Goal: Transaction & Acquisition: Purchase product/service

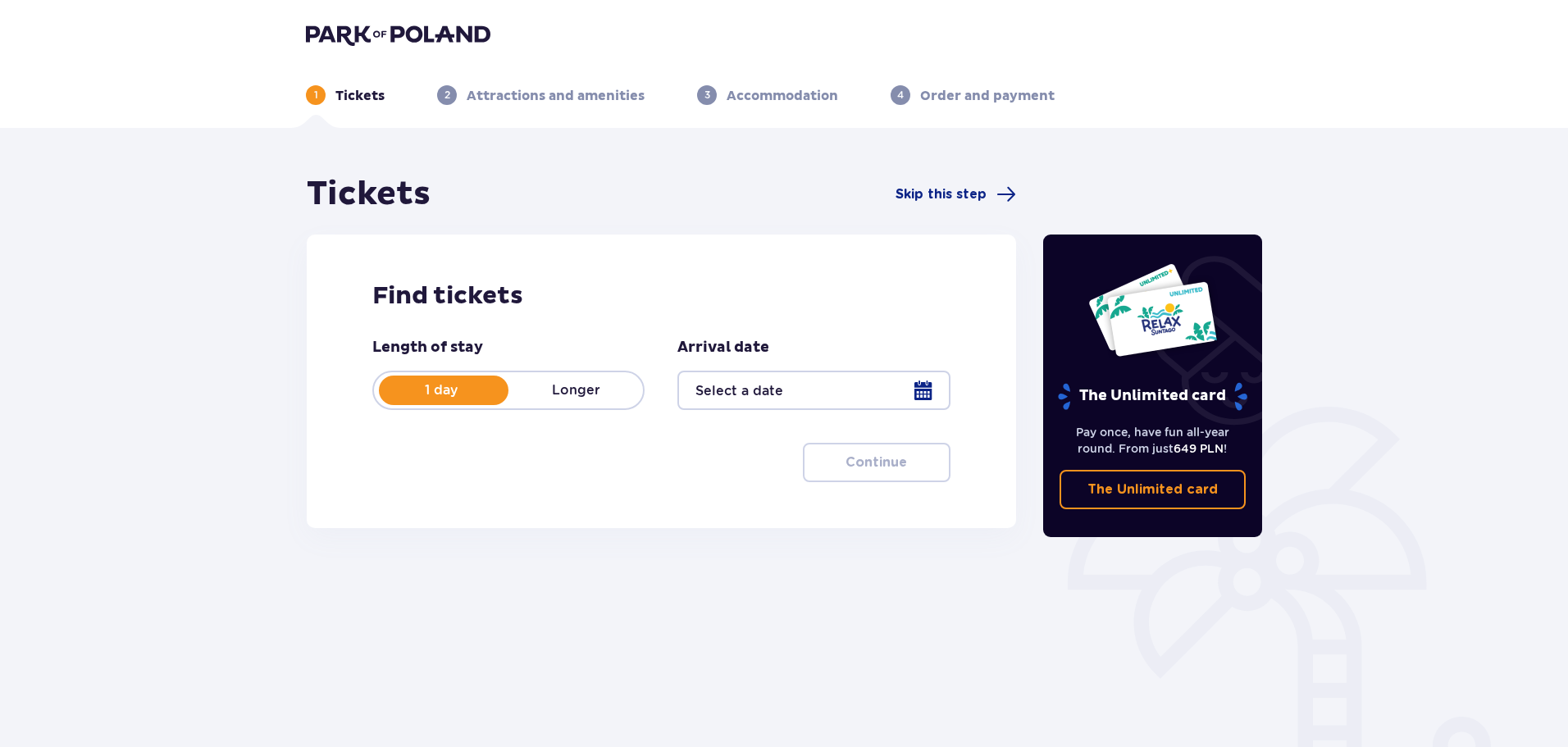
click at [785, 392] on div at bounding box center [814, 389] width 272 height 39
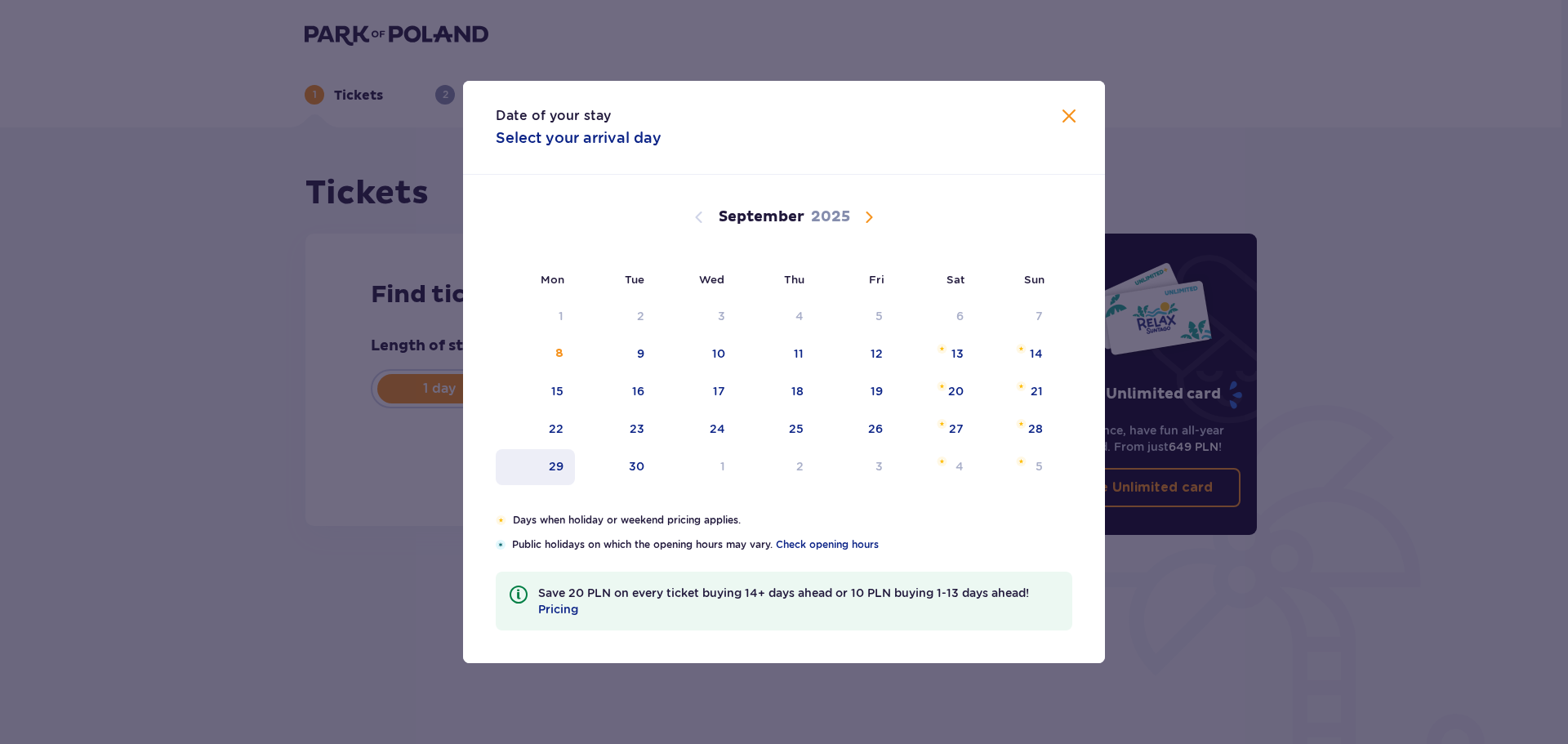
click at [543, 462] on div "29" at bounding box center [535, 467] width 79 height 36
type input "29.09.25"
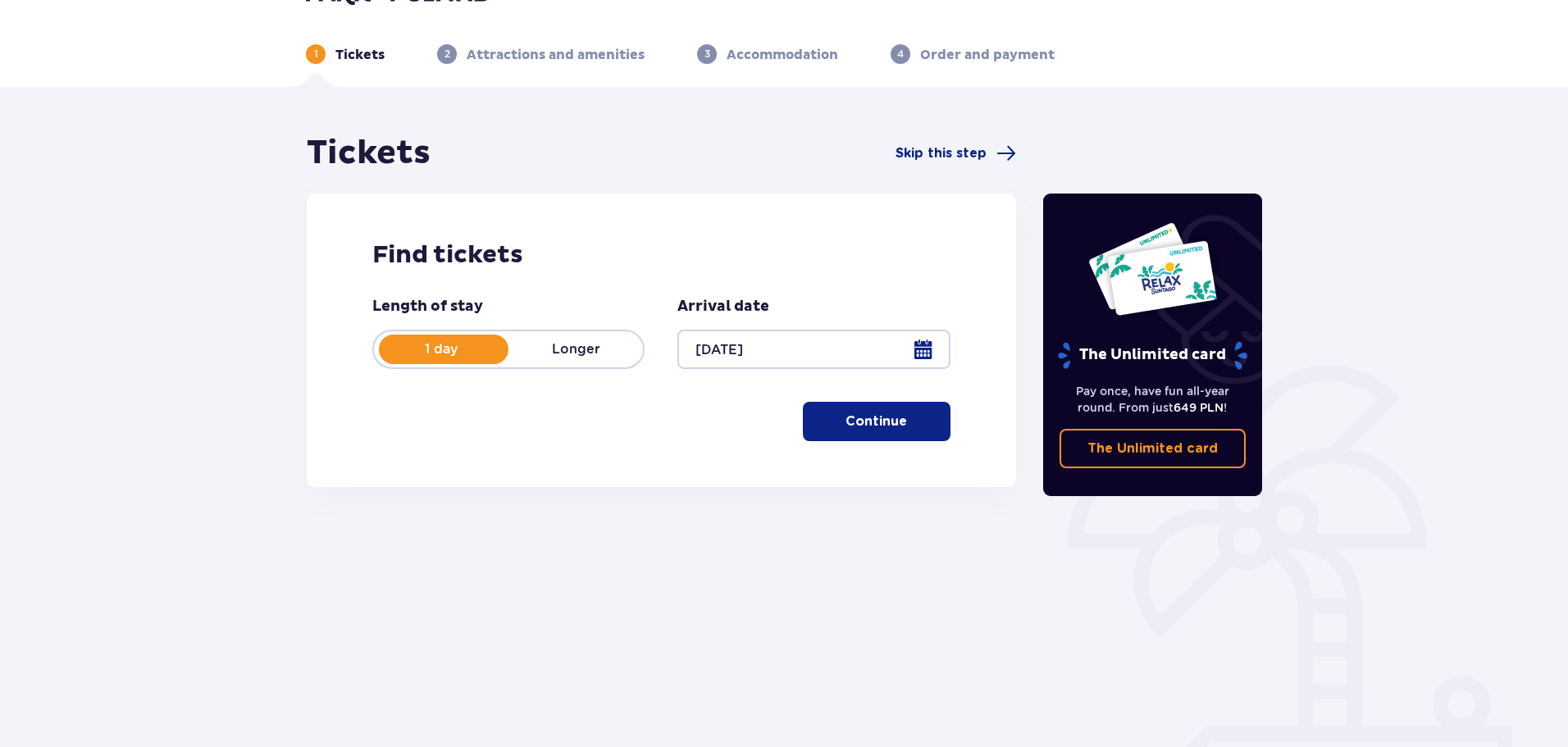
scroll to position [88, 0]
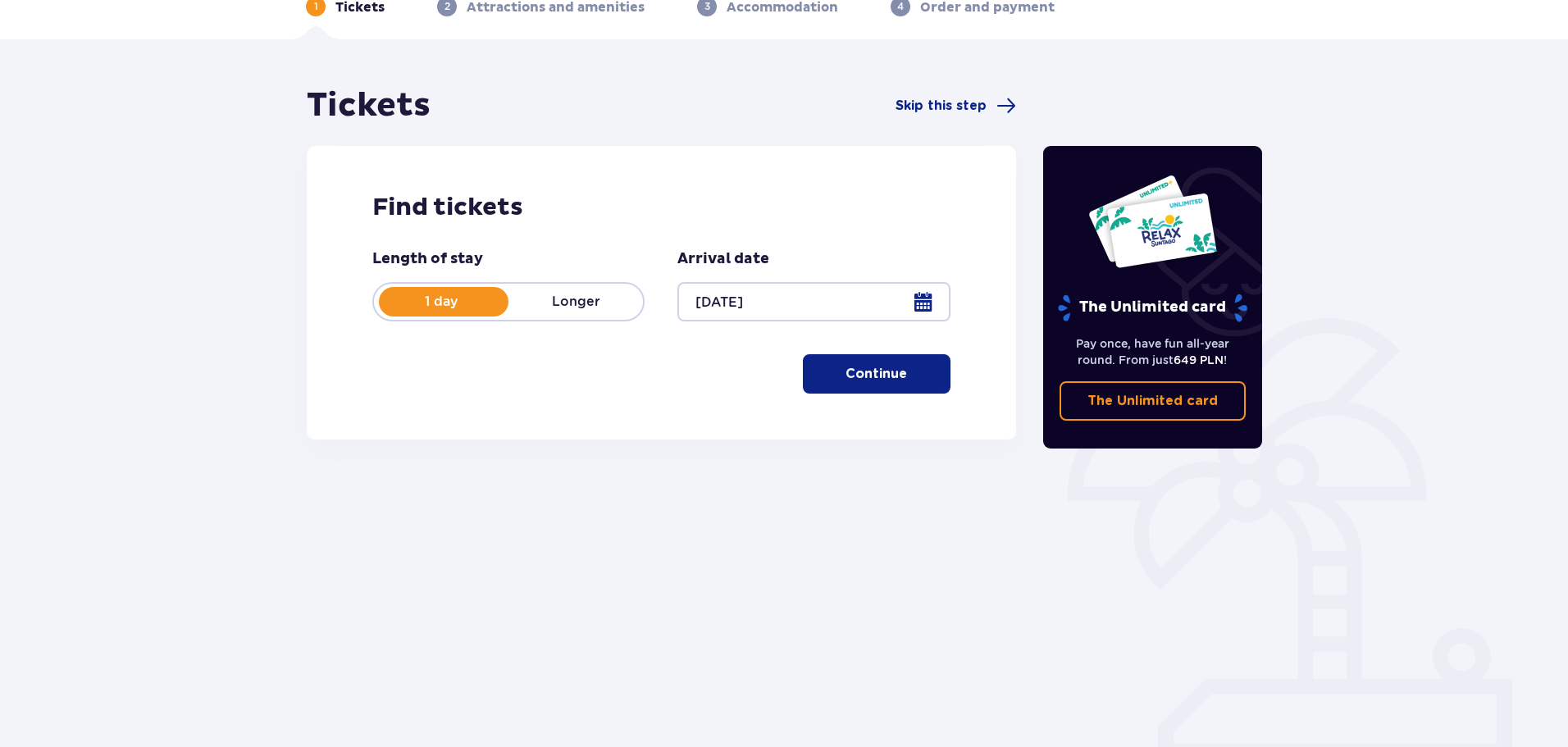
click at [875, 378] on p "Continue" at bounding box center [876, 374] width 61 height 18
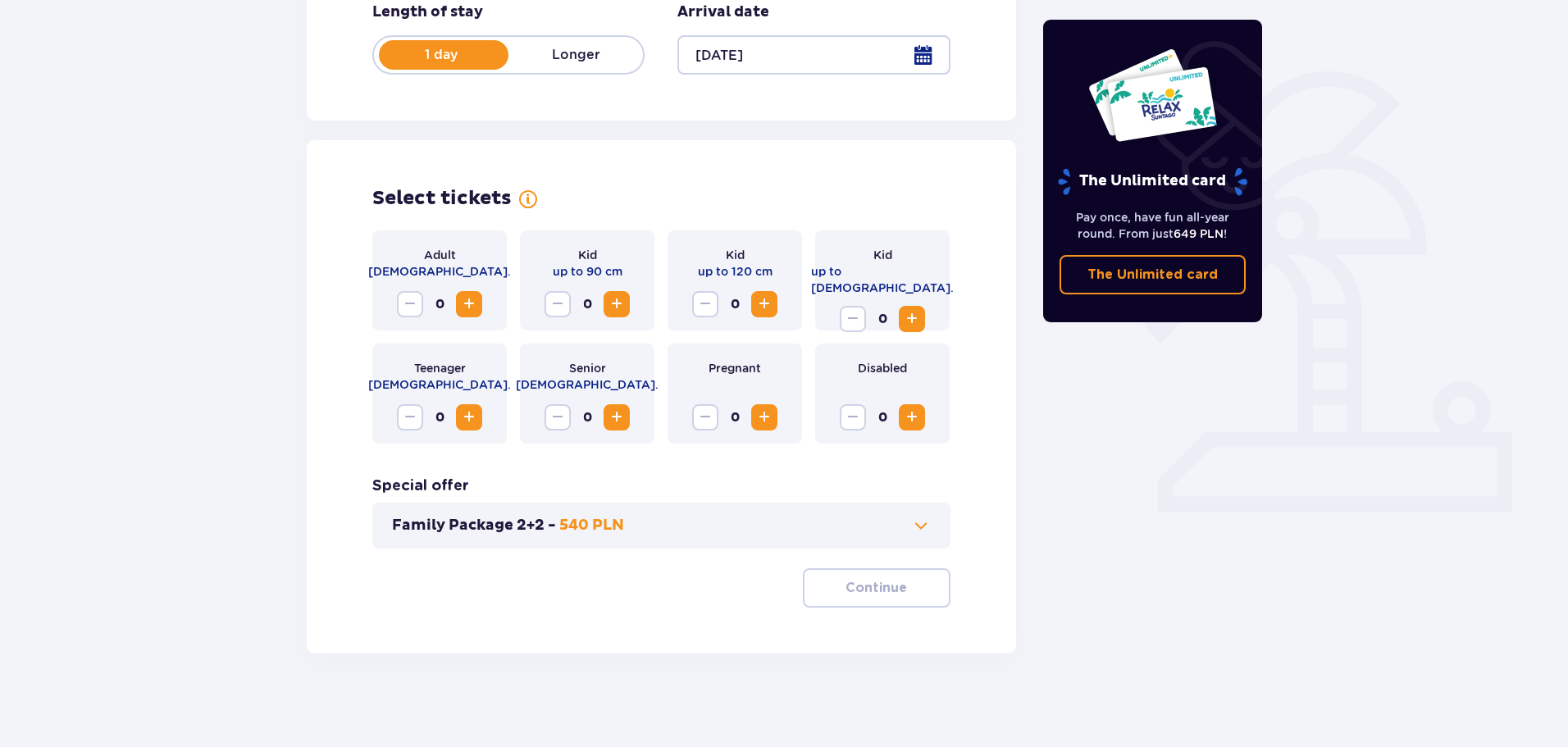
scroll to position [340, 0]
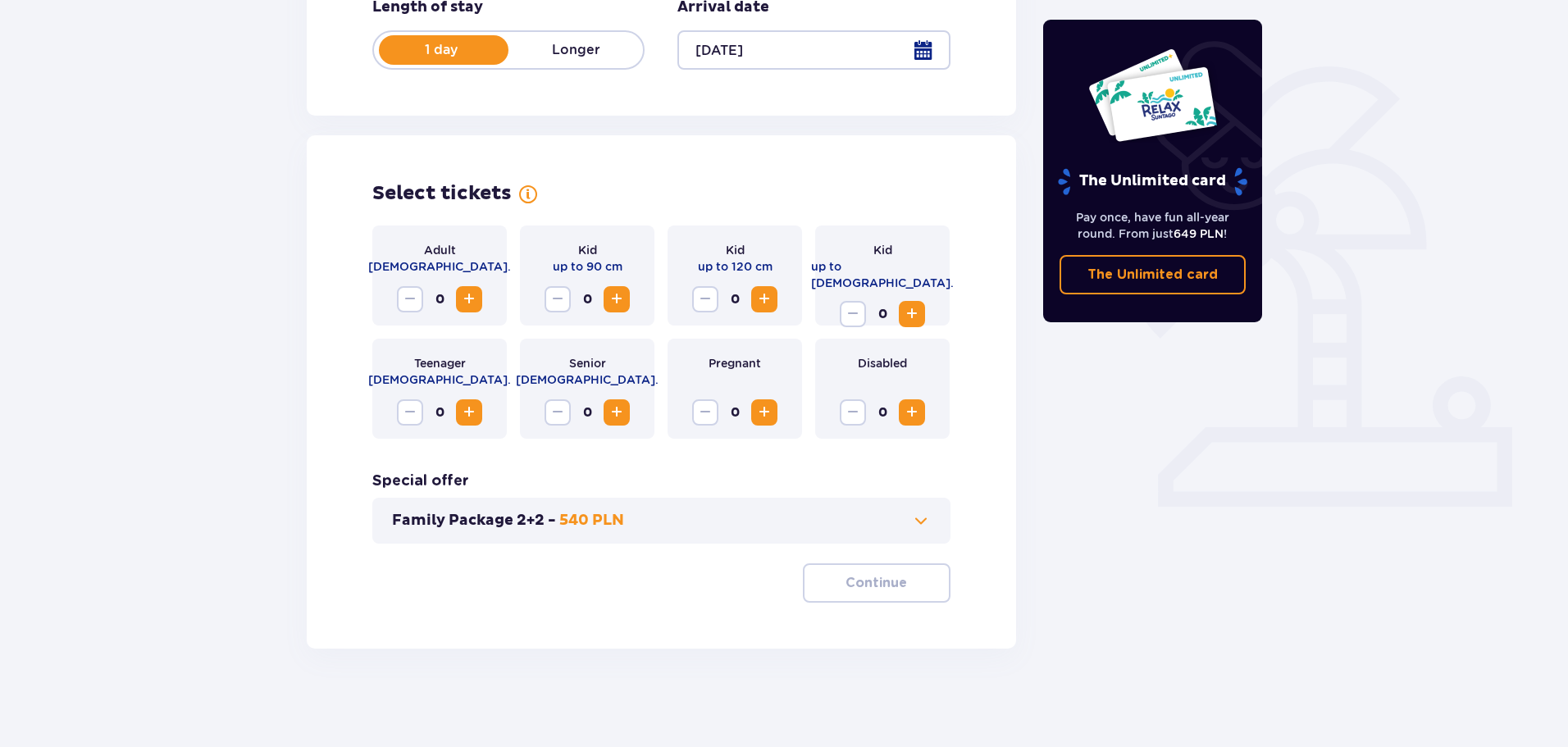
click at [917, 529] on span at bounding box center [921, 521] width 20 height 20
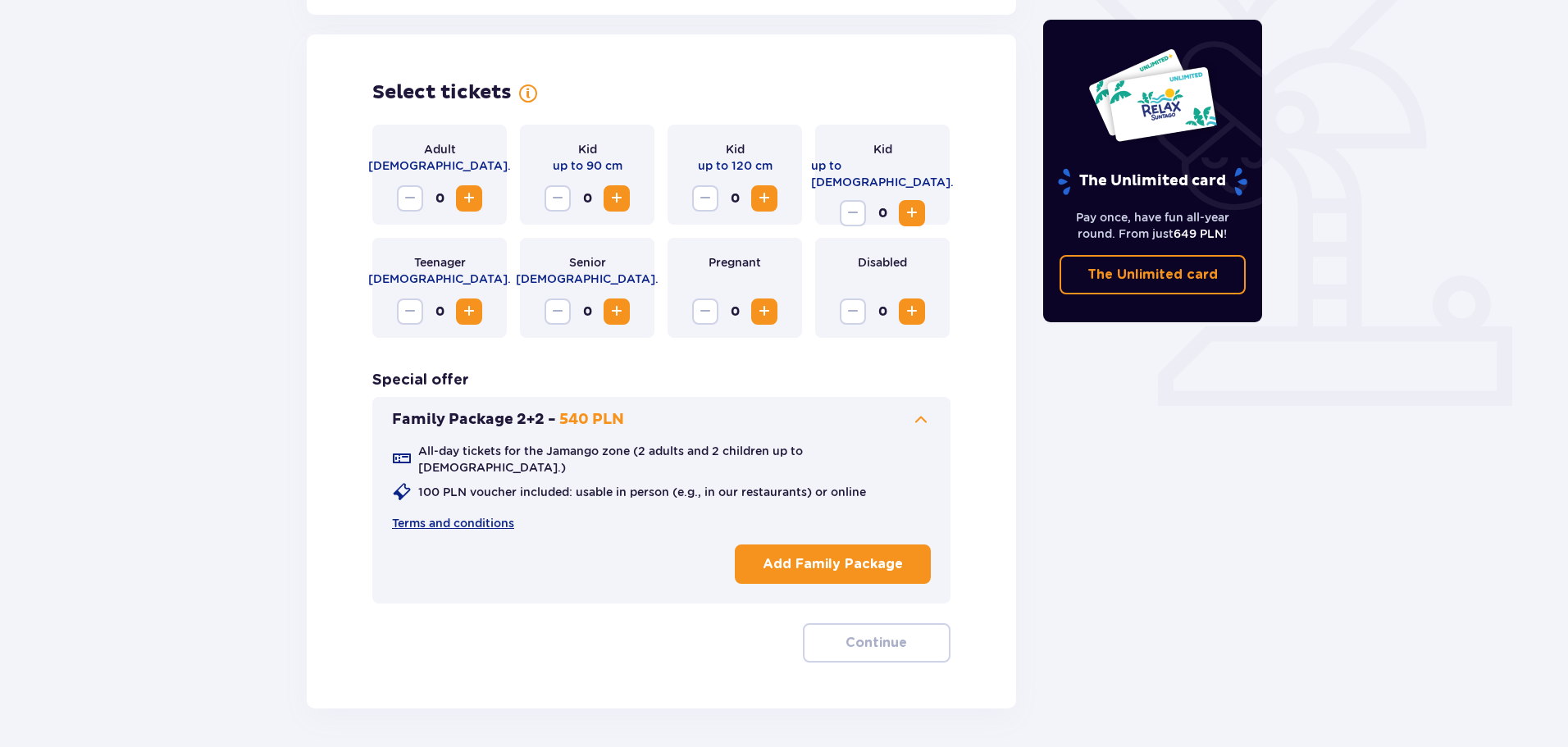
scroll to position [456, 0]
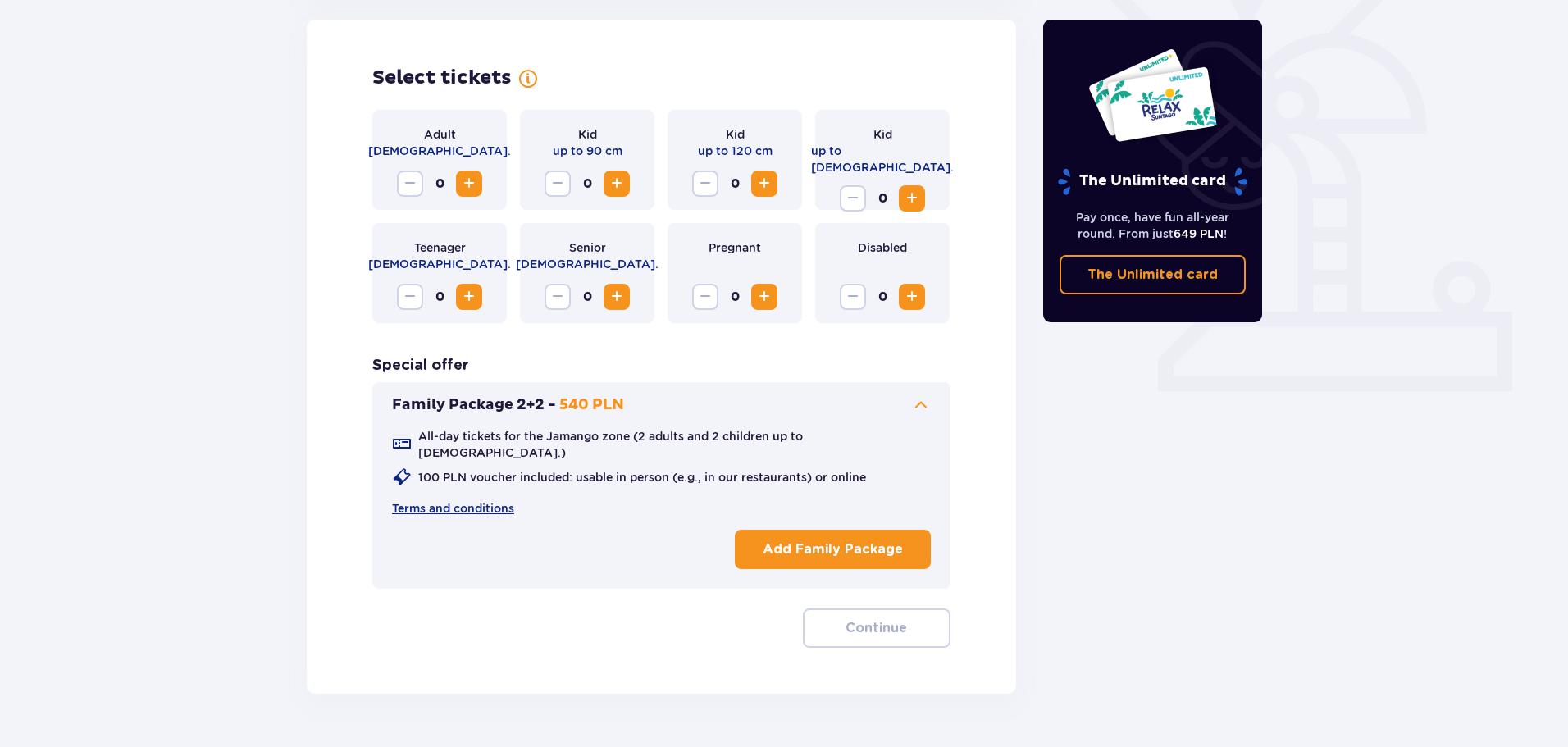
click at [826, 540] on p "Add Family Package" at bounding box center [833, 549] width 140 height 18
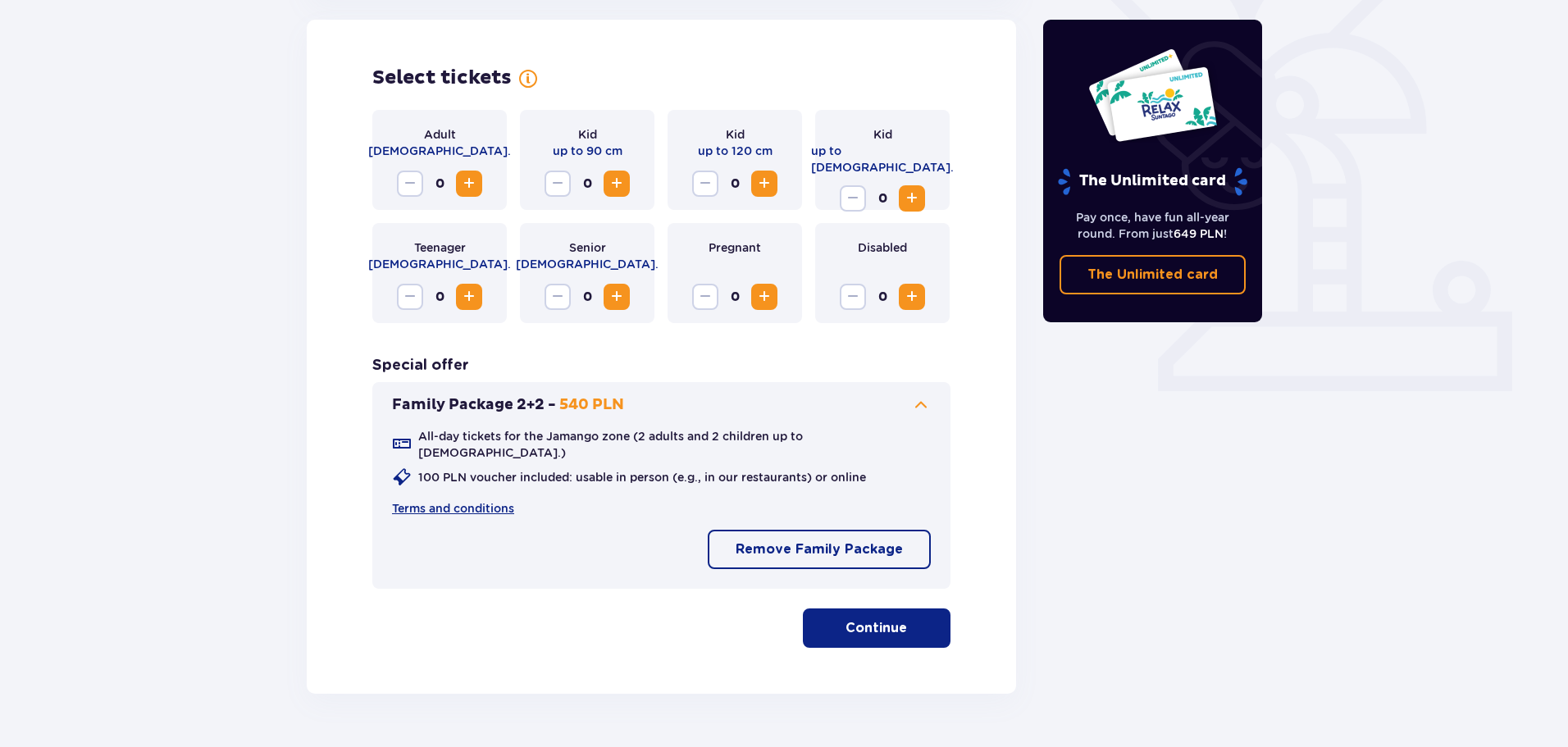
click at [882, 620] on p "Continue" at bounding box center [876, 628] width 61 height 18
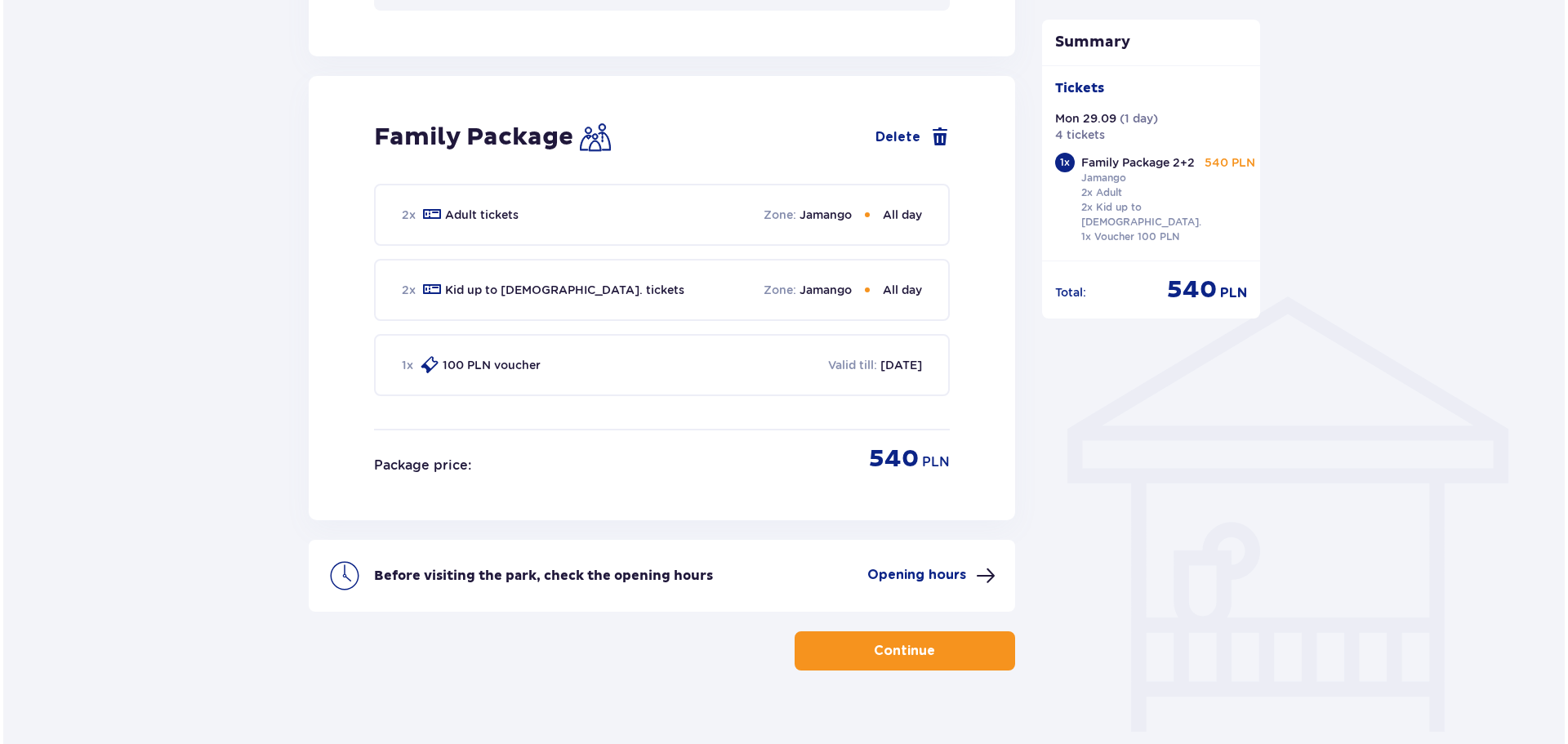
scroll to position [1041, 0]
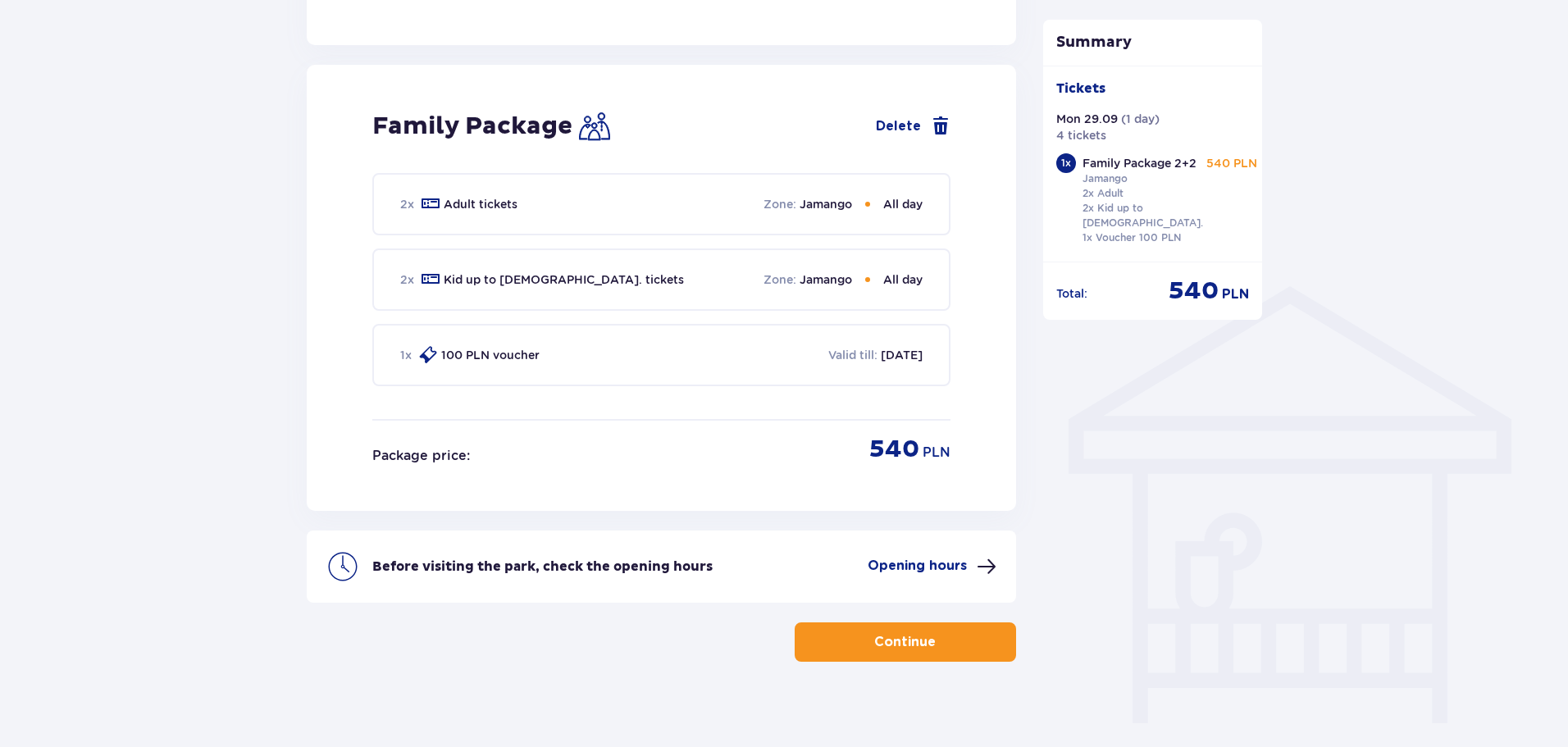
click at [946, 543] on div "Before visiting the park, check the opening hours Opening hours" at bounding box center [661, 566] width 710 height 72
click at [941, 556] on p "Opening hours" at bounding box center [917, 565] width 99 height 18
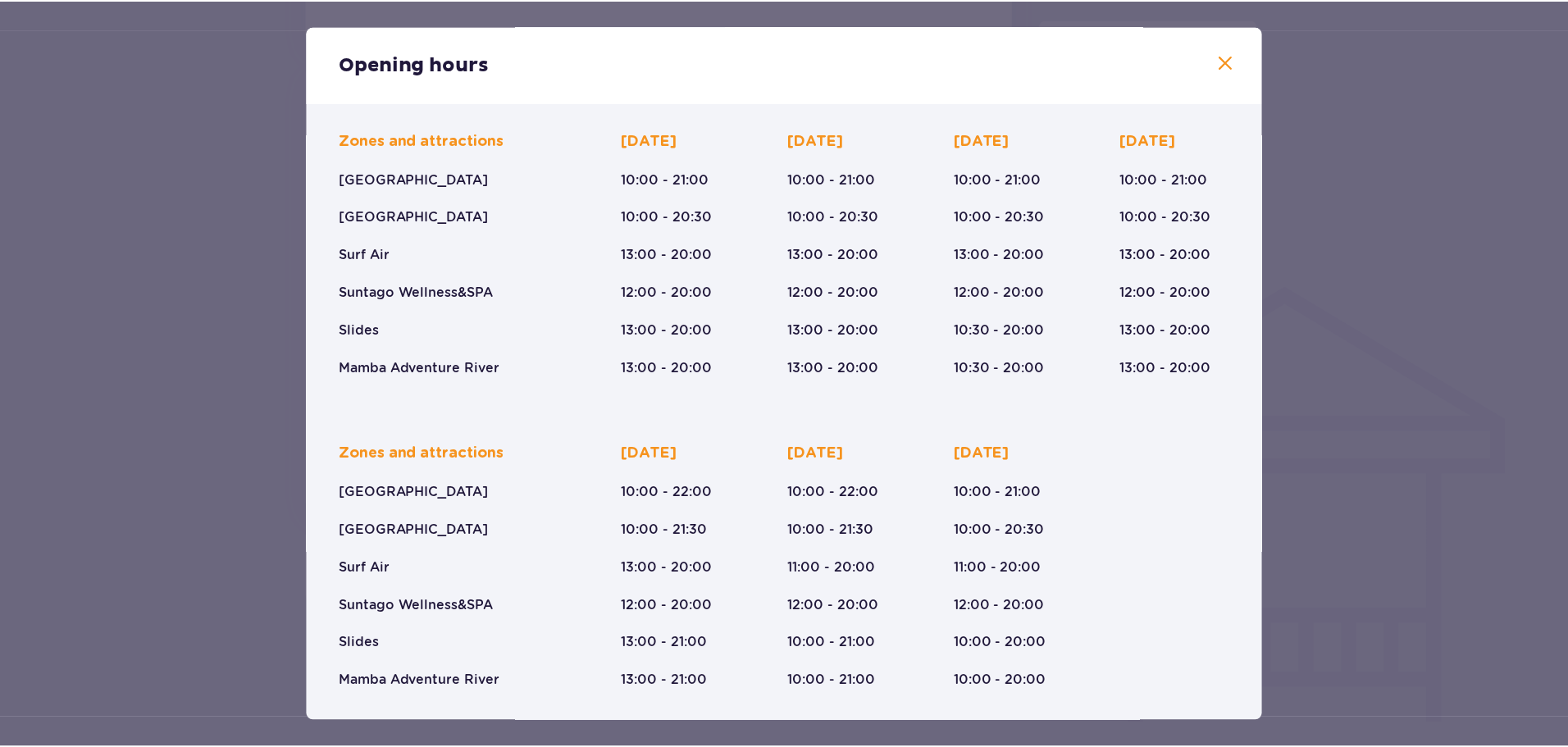
scroll to position [104, 0]
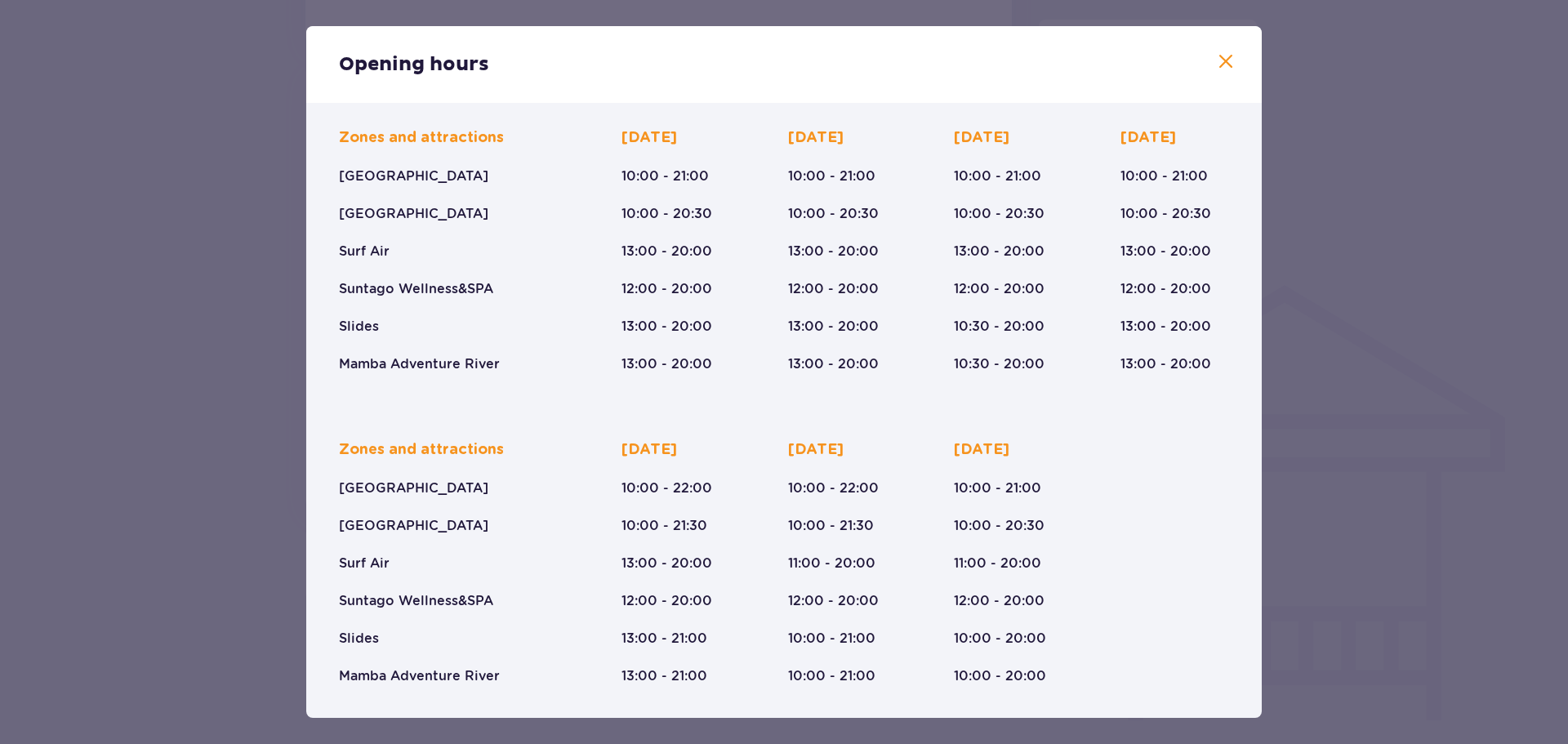
click at [1225, 59] on span at bounding box center [1226, 63] width 20 height 20
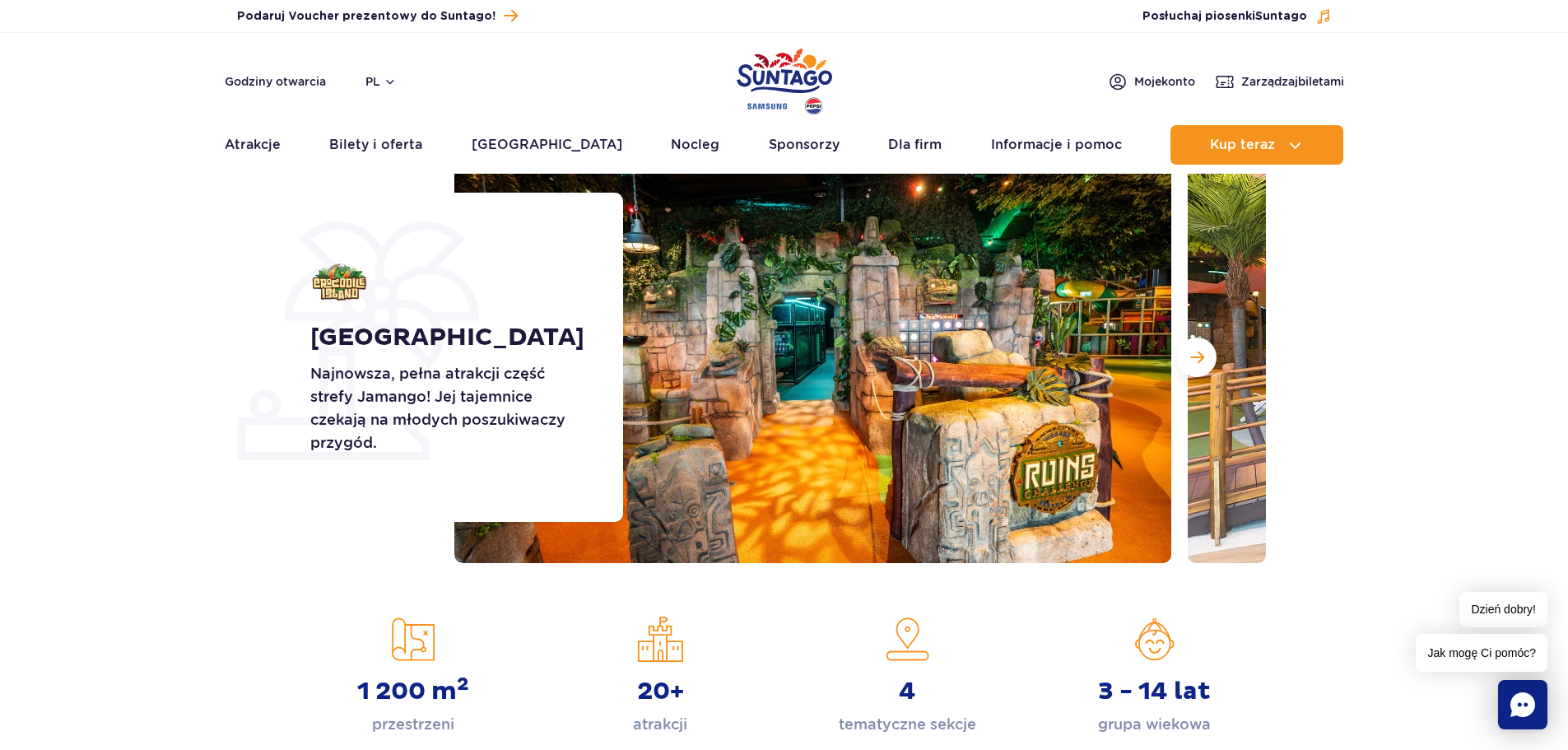
scroll to position [165, 0]
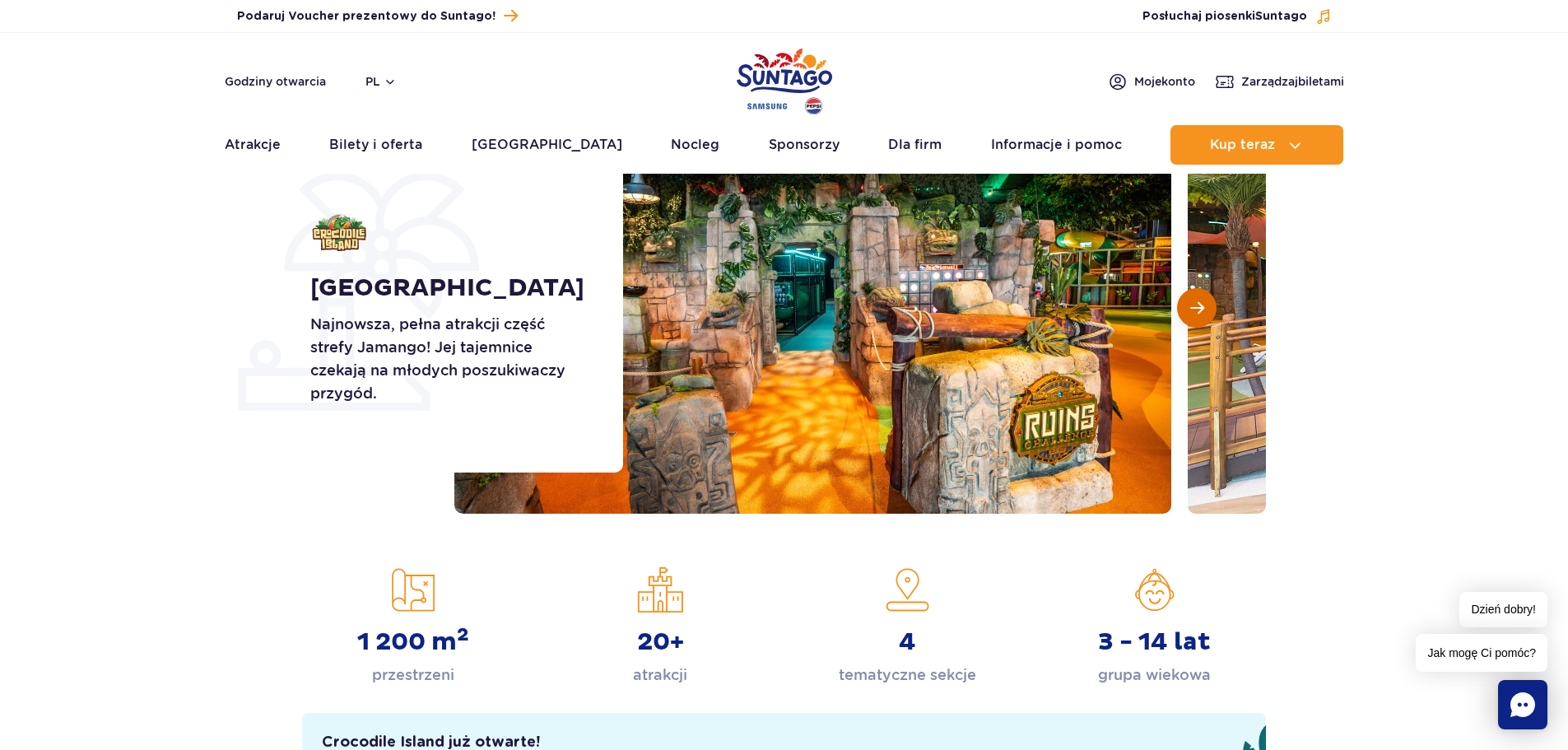
click at [1200, 312] on span "Następny slajd" at bounding box center [1196, 308] width 14 height 15
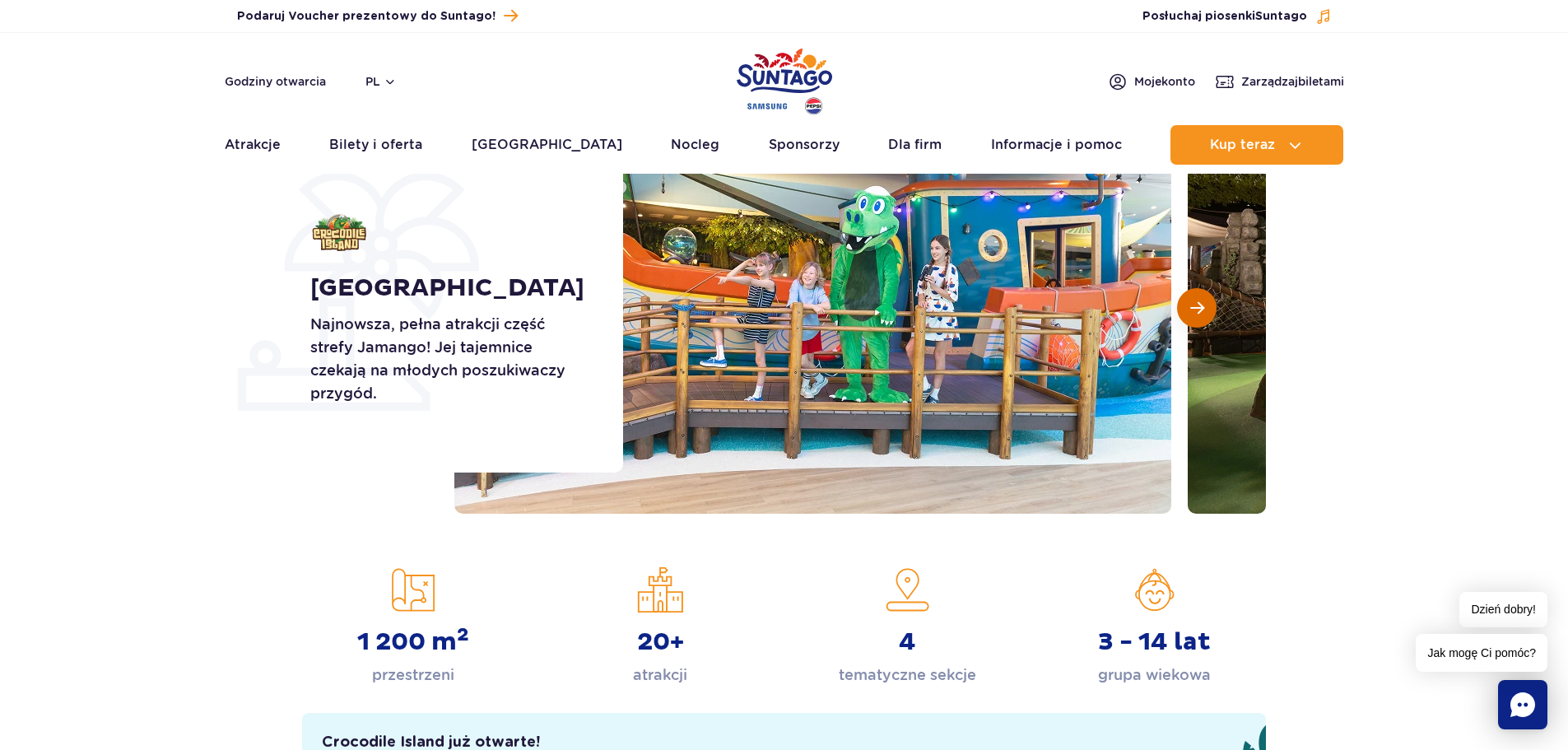
click at [1200, 312] on span "Następny slajd" at bounding box center [1196, 308] width 14 height 15
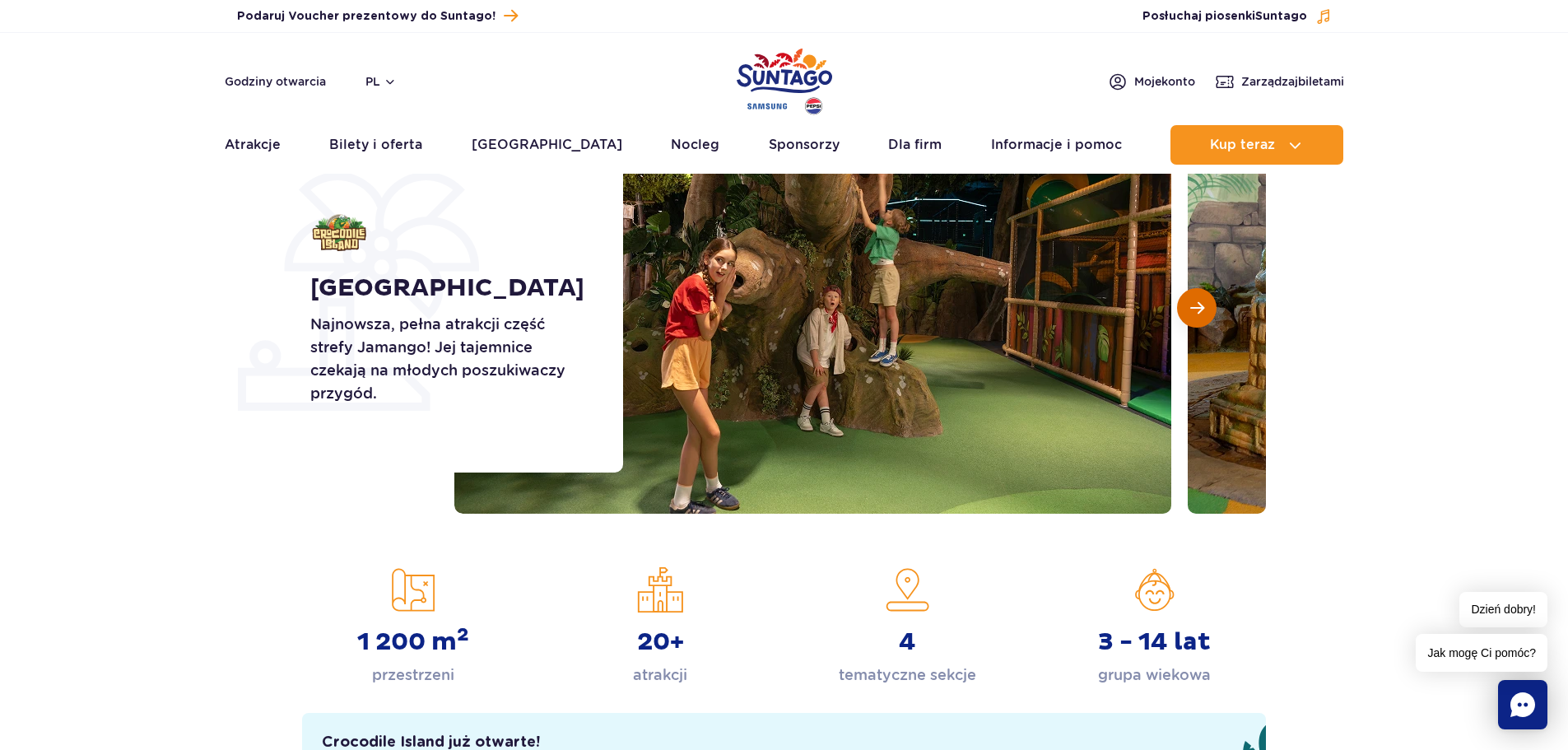
click at [1200, 312] on span "Następny slajd" at bounding box center [1196, 308] width 14 height 15
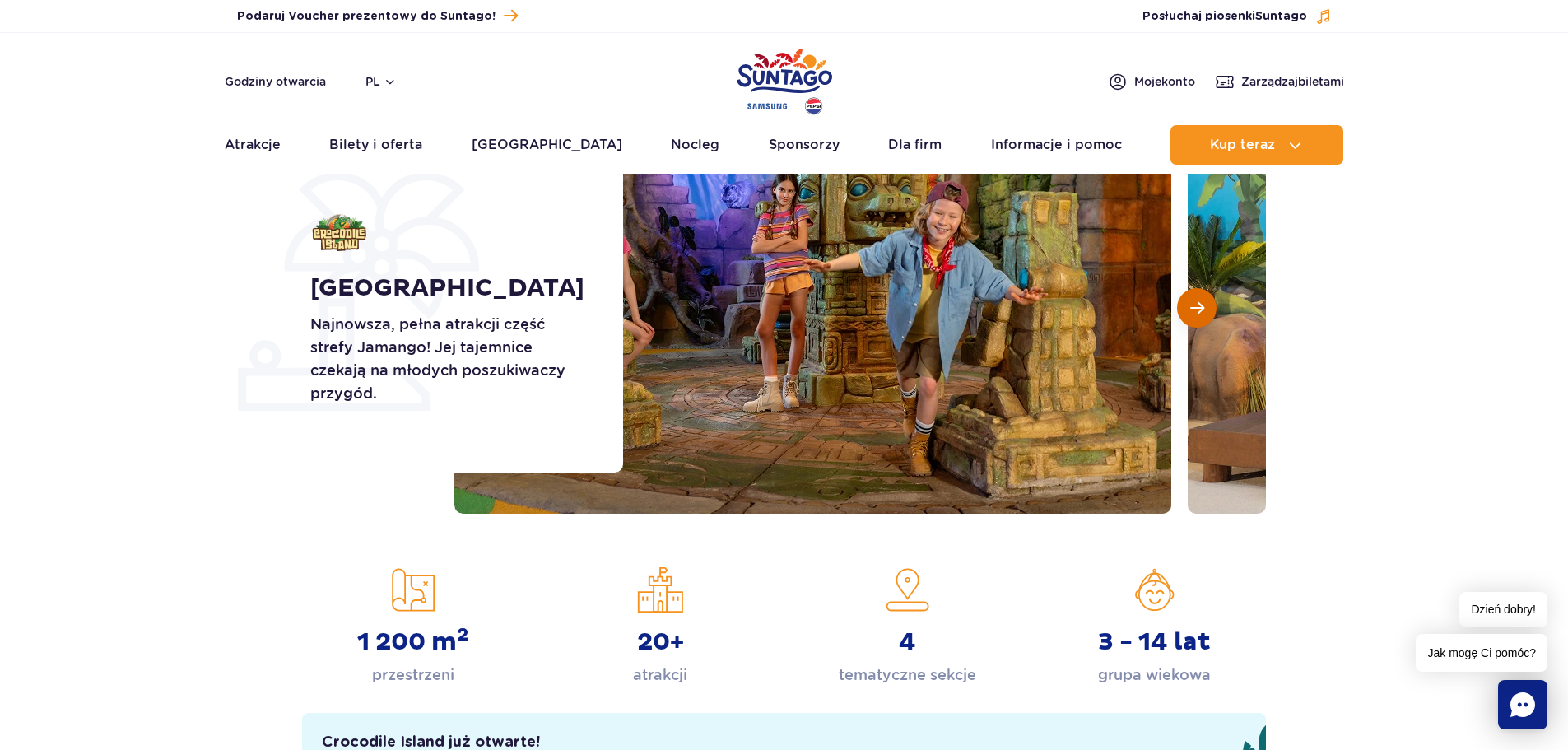
click at [1200, 312] on span "Następny slajd" at bounding box center [1196, 308] width 14 height 15
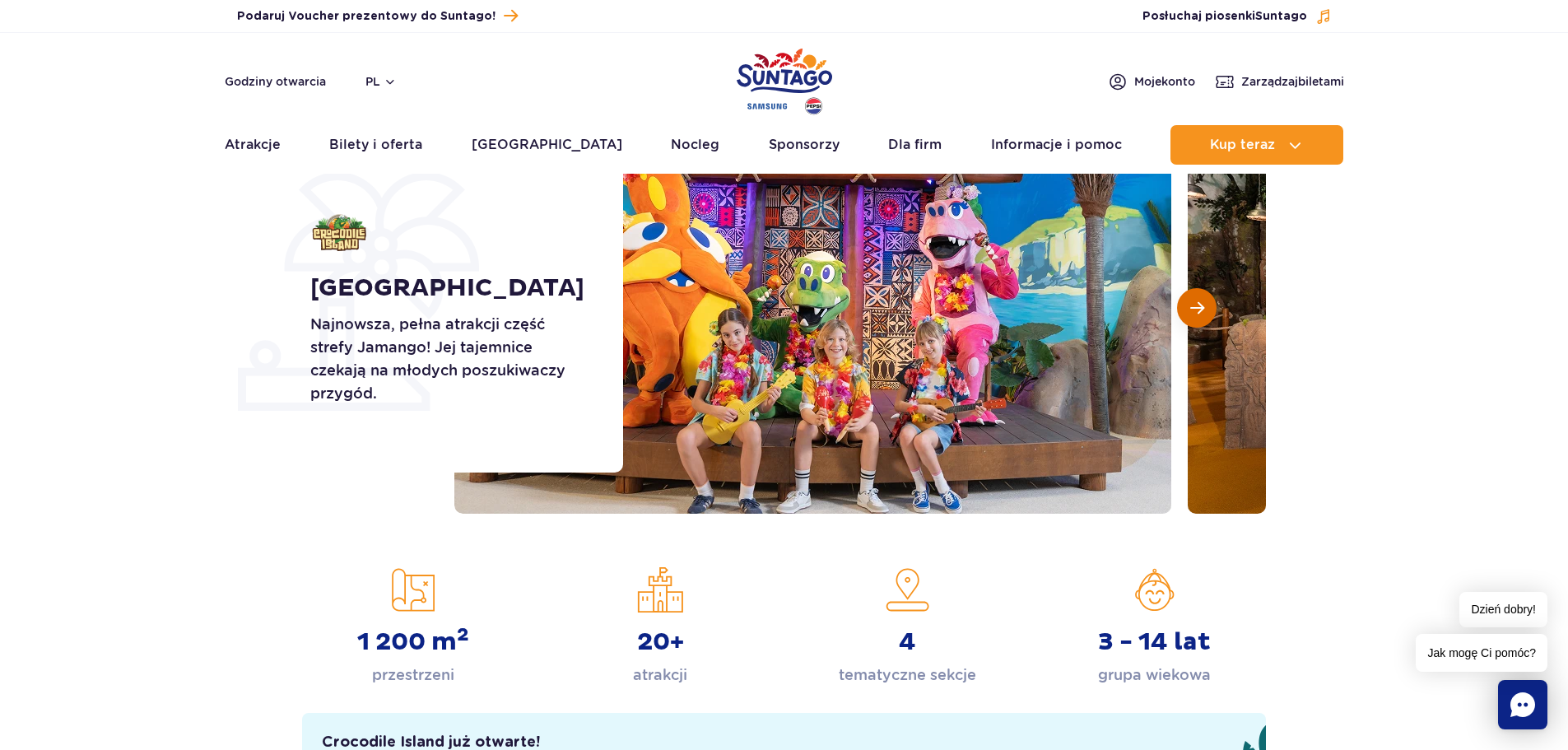
click at [1200, 312] on span "Następny slajd" at bounding box center [1196, 308] width 14 height 15
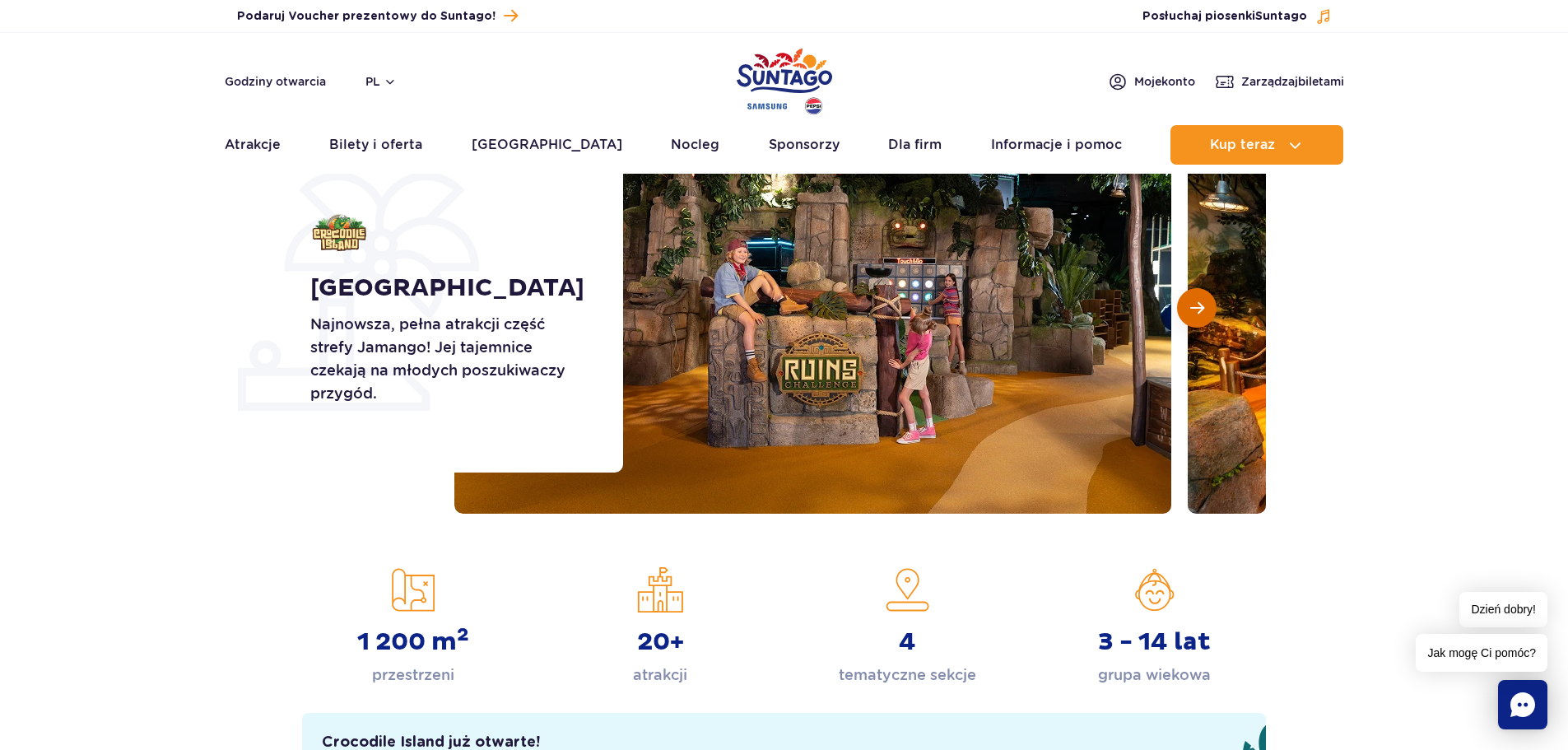
click at [1200, 312] on span "Następny slajd" at bounding box center [1196, 308] width 14 height 15
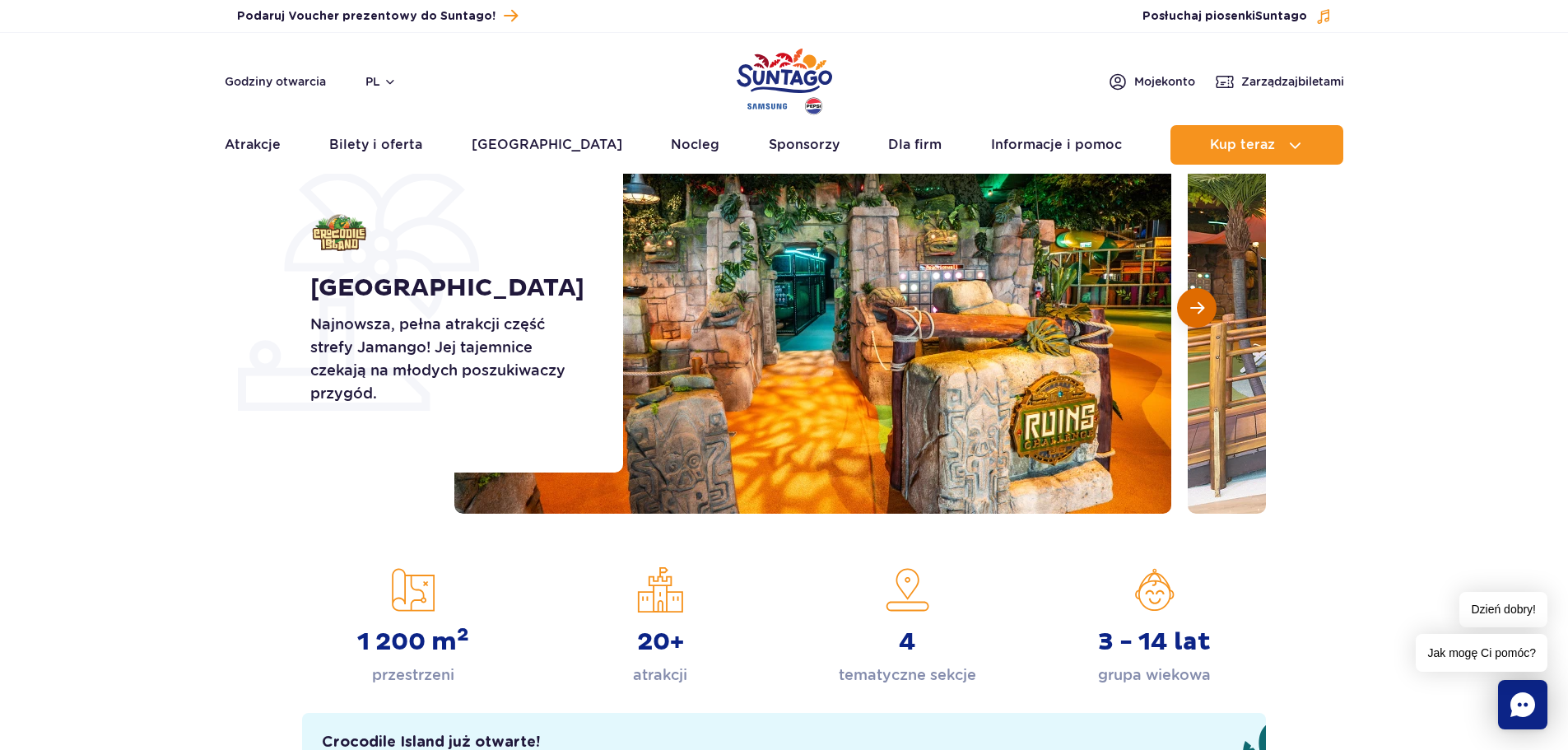
click at [1200, 312] on span "Następny slajd" at bounding box center [1196, 308] width 14 height 15
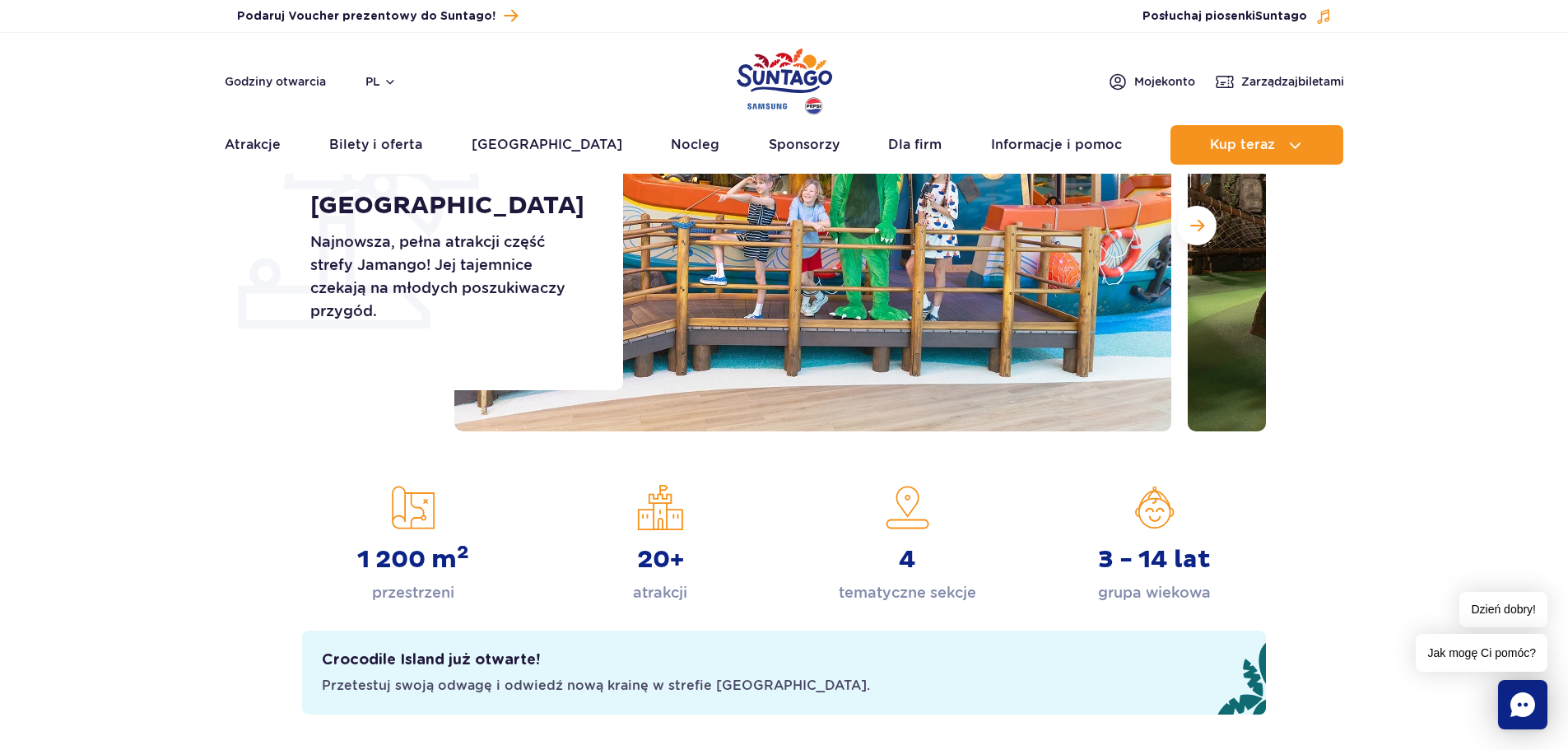
scroll to position [0, 0]
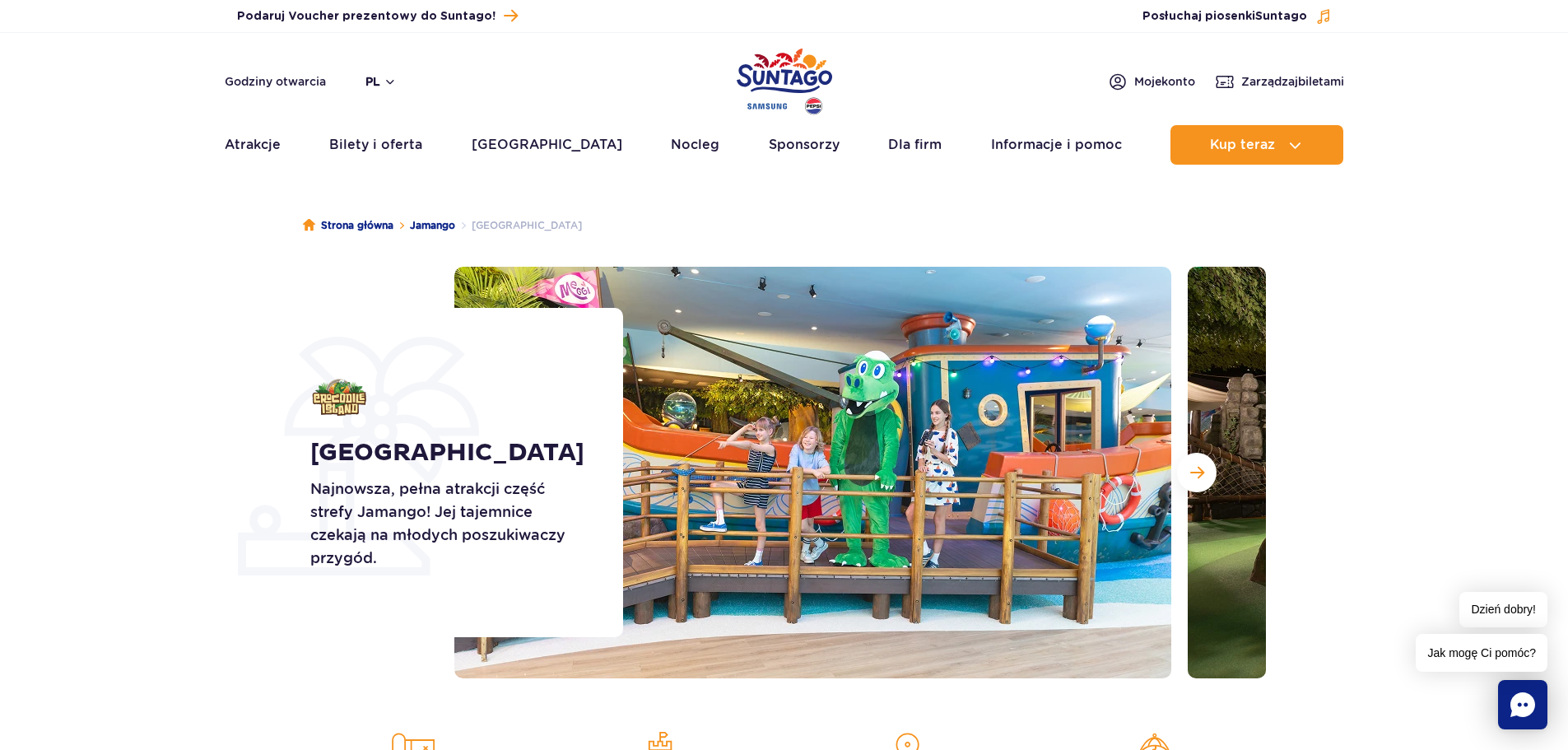
click at [395, 82] on button "pl" at bounding box center [381, 82] width 31 height 16
click at [388, 82] on button "pl" at bounding box center [381, 82] width 31 height 16
click at [372, 85] on button "pl" at bounding box center [381, 82] width 31 height 16
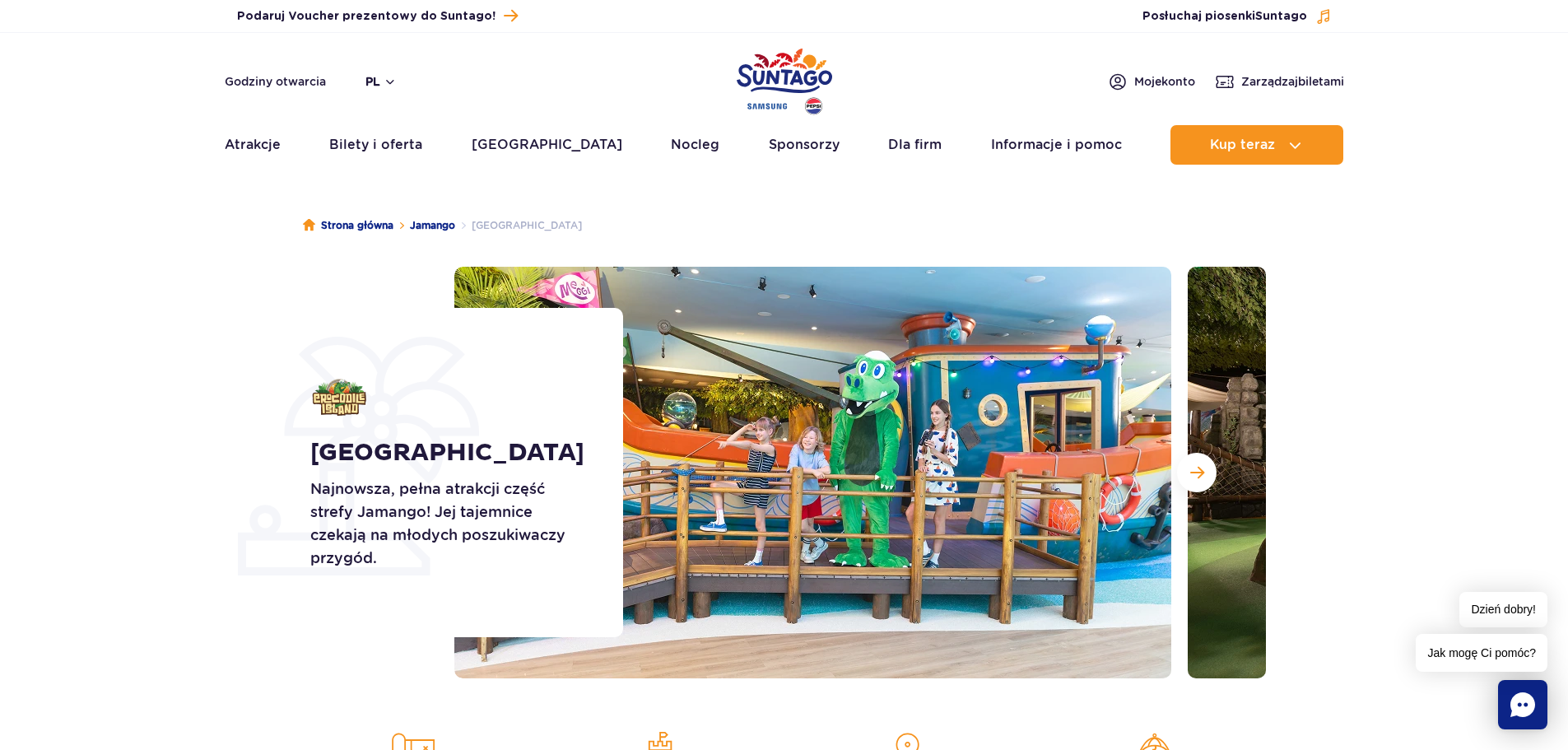
click at [384, 85] on button "pl" at bounding box center [381, 82] width 31 height 16
click at [386, 84] on button "pl" at bounding box center [381, 82] width 31 height 16
